Goal: Task Accomplishment & Management: Use online tool/utility

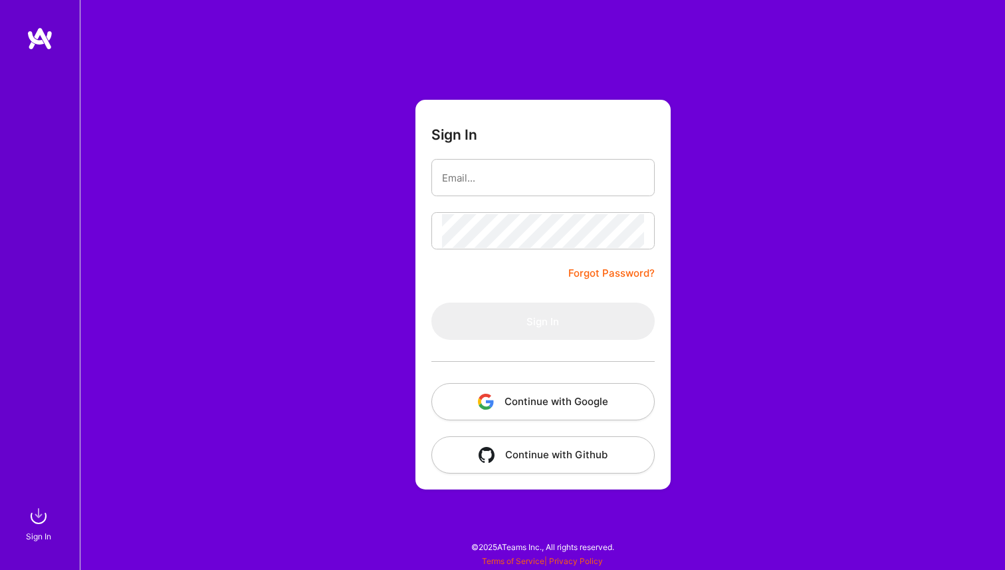
click at [544, 411] on button "Continue with Google" at bounding box center [542, 401] width 223 height 37
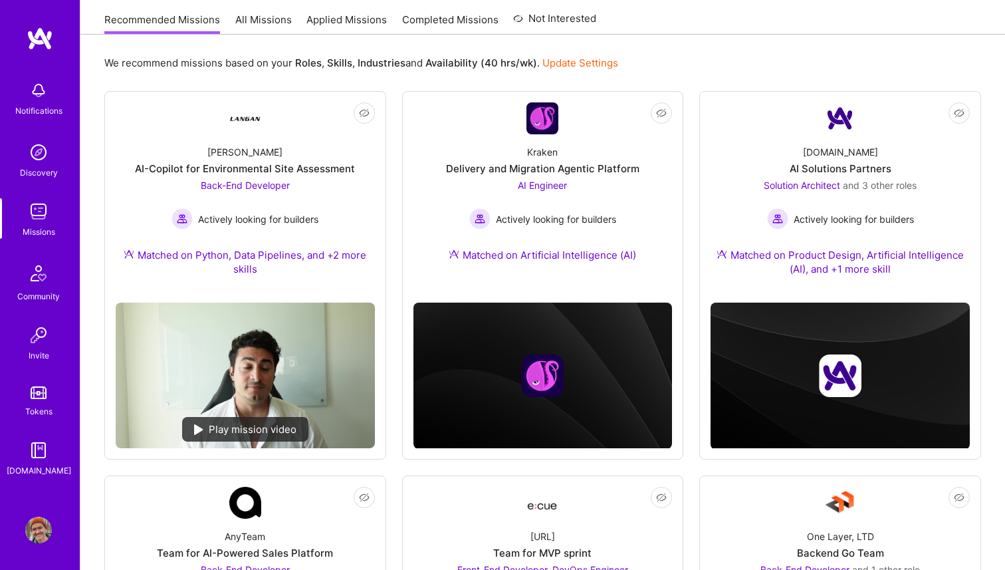
scroll to position [136, 0]
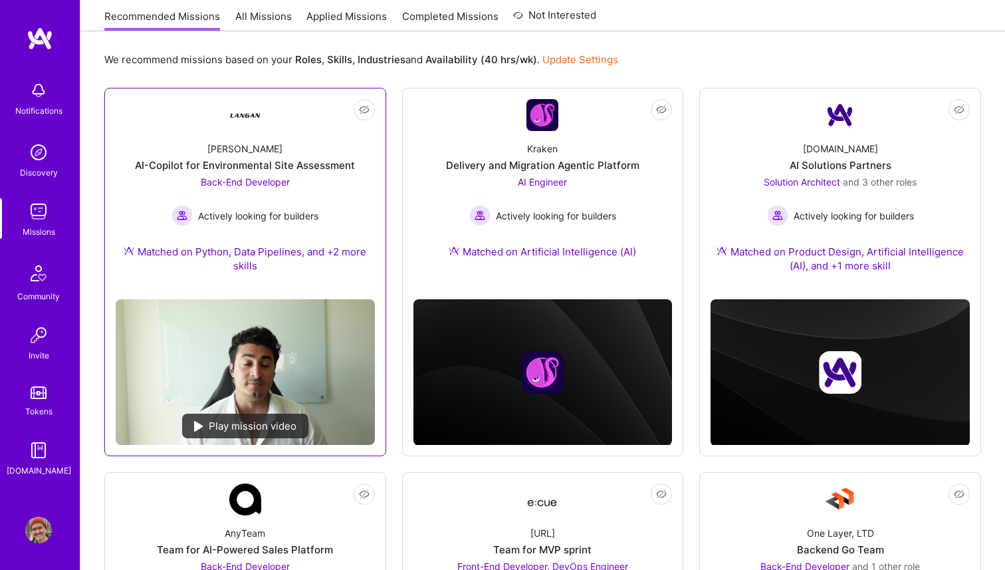
click at [272, 191] on div "Back-End Developer Actively looking for builders" at bounding box center [244, 200] width 147 height 51
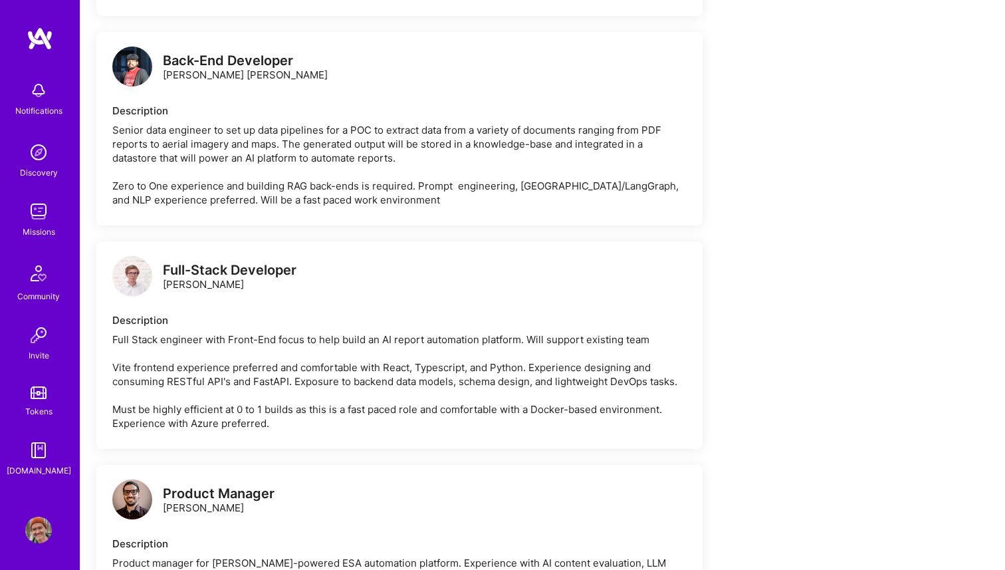
scroll to position [1329, 0]
